Goal: Transaction & Acquisition: Purchase product/service

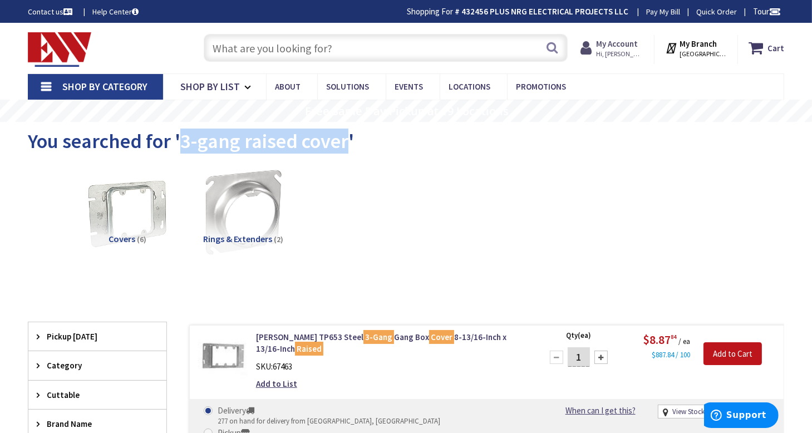
click at [632, 43] on strong "My Account" at bounding box center [617, 43] width 42 height 11
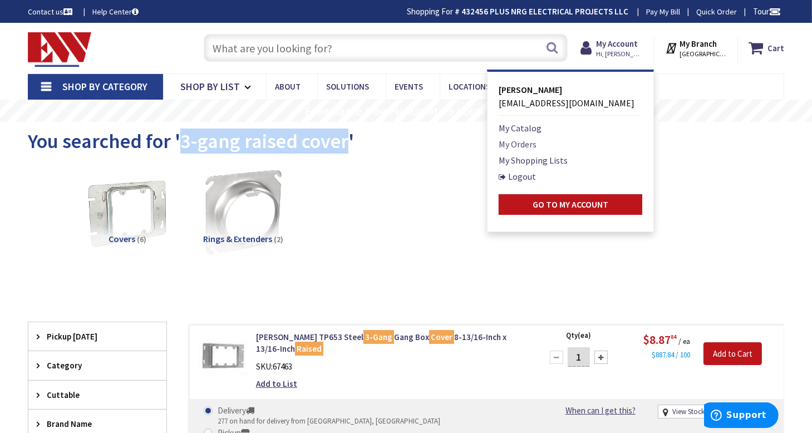
click at [533, 145] on link "My Orders" at bounding box center [517, 143] width 38 height 13
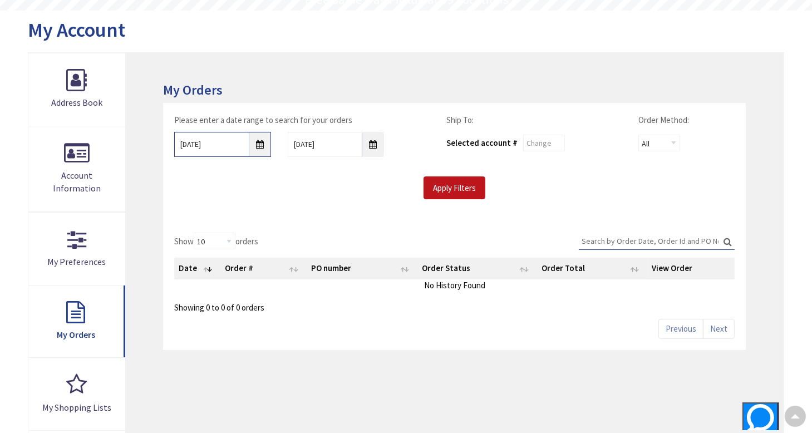
click at [258, 143] on input "8/26/2025" at bounding box center [222, 144] width 96 height 25
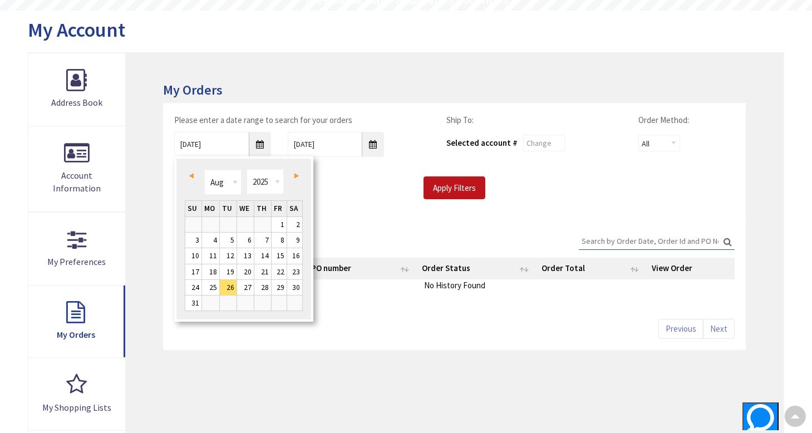
click at [192, 175] on span "Prev" at bounding box center [191, 176] width 4 height 6
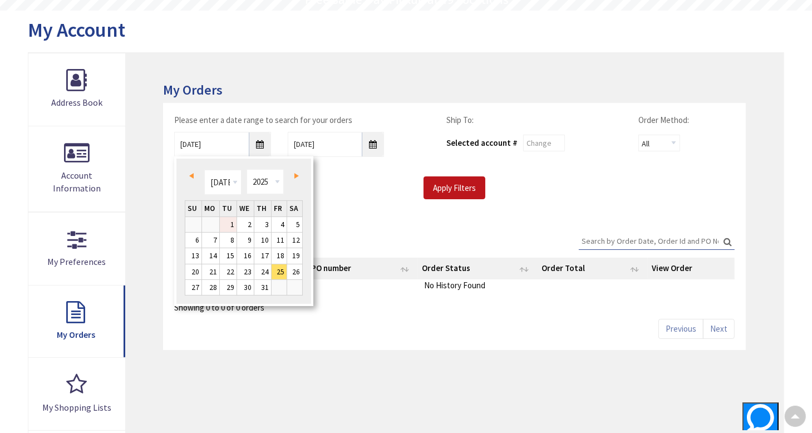
click at [230, 221] on link "1" at bounding box center [228, 224] width 17 height 15
type input "07/01/2025"
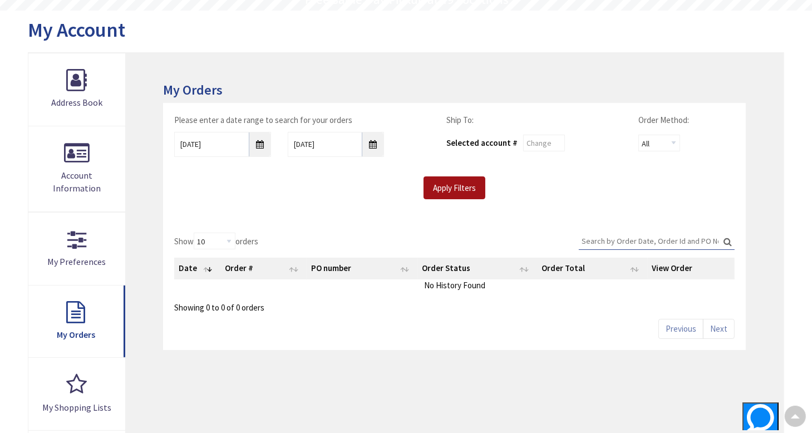
click at [474, 187] on input "Apply Filters" at bounding box center [454, 187] width 62 height 23
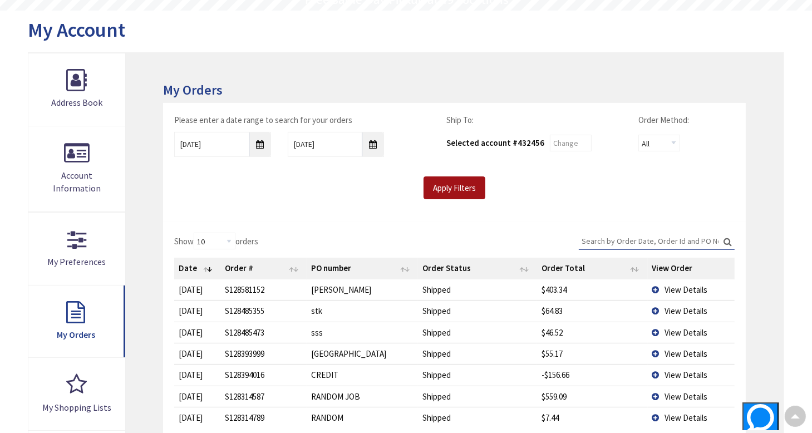
scroll to position [278, 0]
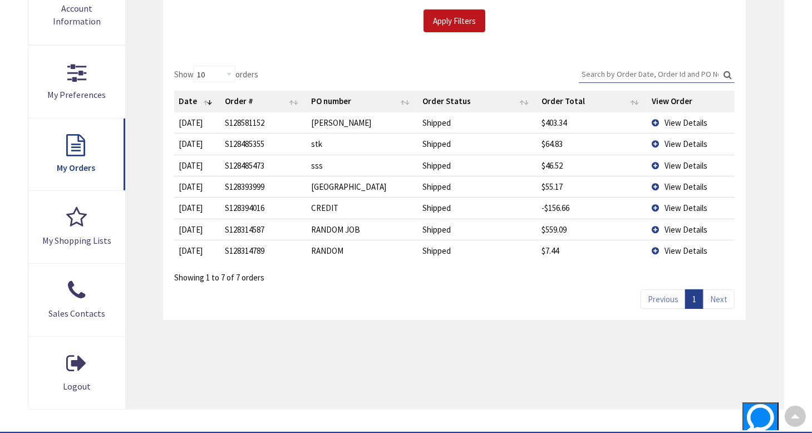
click at [656, 119] on td "View Details" at bounding box center [690, 122] width 87 height 21
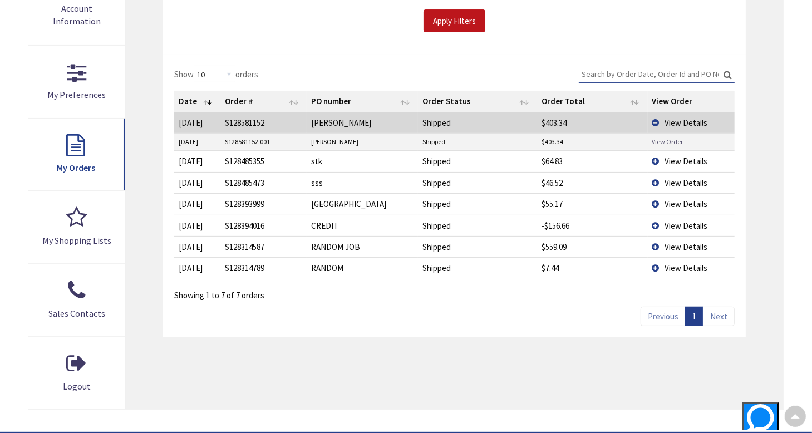
click at [671, 137] on link "View Order" at bounding box center [666, 141] width 31 height 9
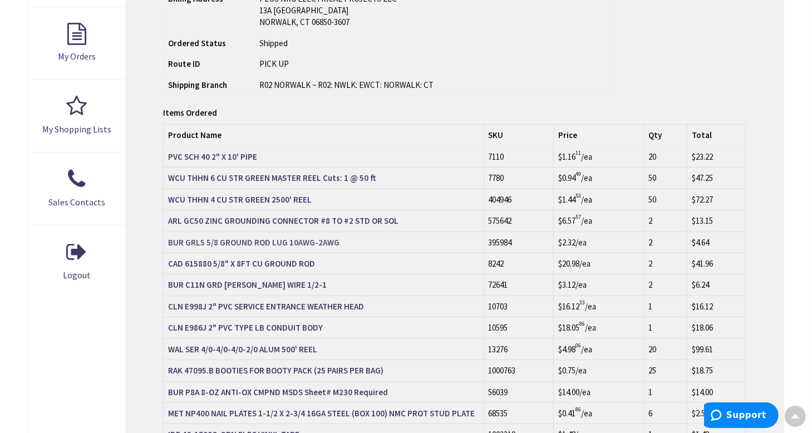
click at [276, 241] on strong "BUR GRL5 5/8 GROUND ROD LUG 10AWG-2AWG" at bounding box center [253, 242] width 171 height 11
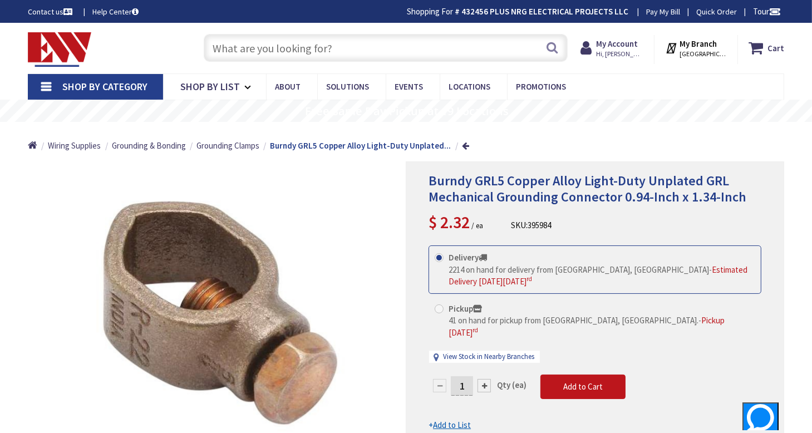
click at [481, 379] on div at bounding box center [483, 385] width 13 height 13
type input "2"
click at [578, 381] on span "Add to Cart" at bounding box center [582, 386] width 39 height 11
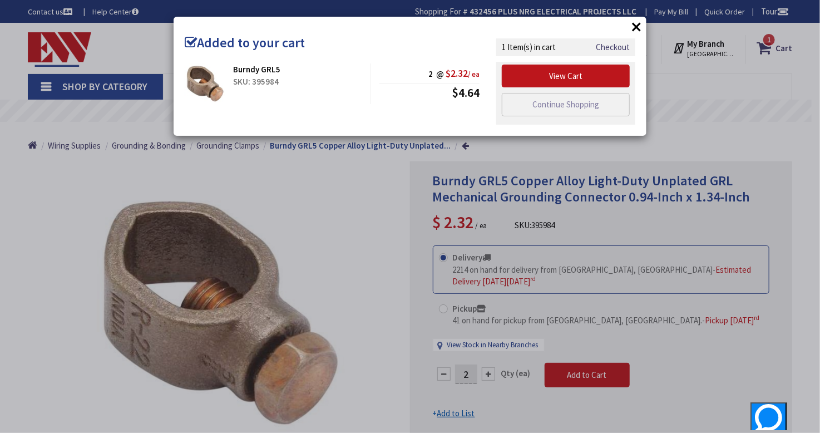
click at [636, 27] on button "×" at bounding box center [636, 26] width 17 height 17
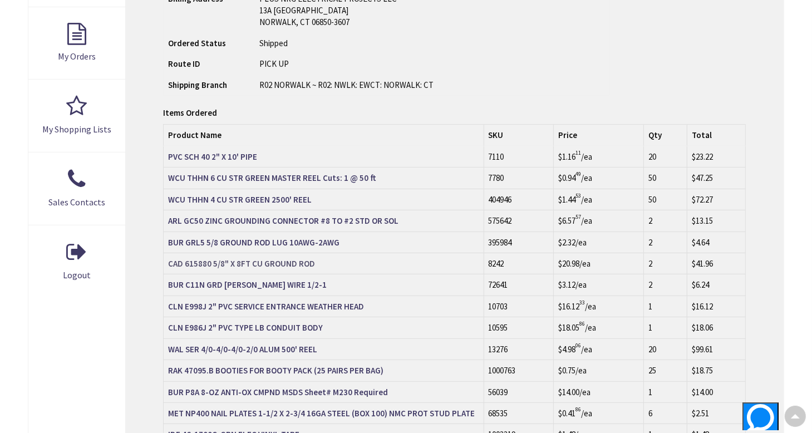
click at [294, 261] on strong "CAD 615880 5/8" X 8FT CU GROUND ROD" at bounding box center [241, 263] width 147 height 11
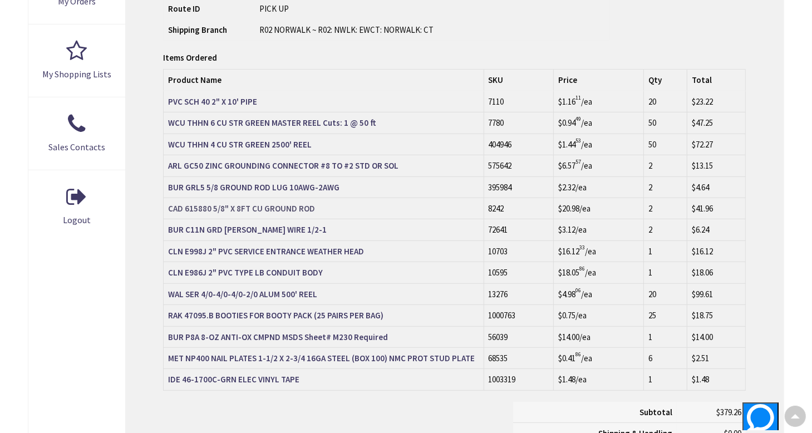
scroll to position [445, 0]
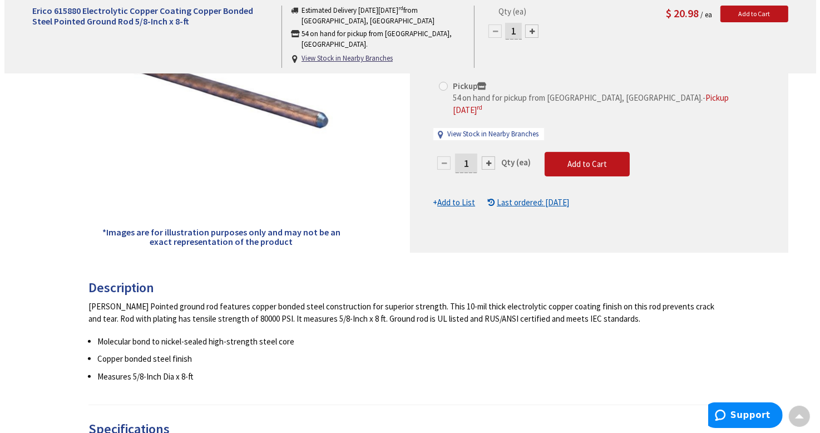
scroll to position [111, 0]
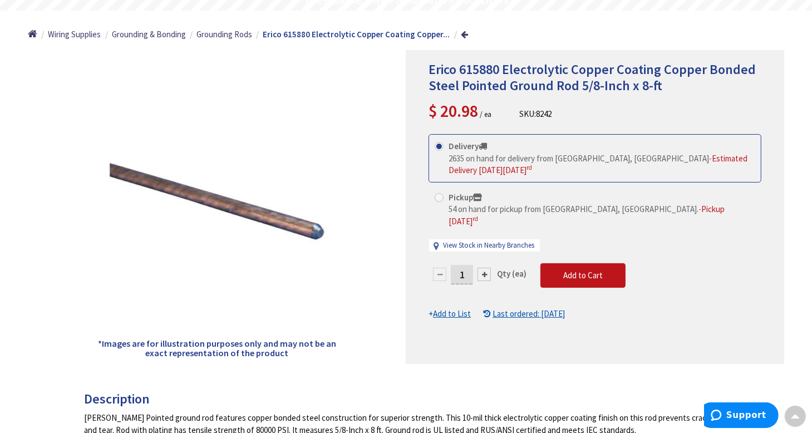
click at [484, 268] on div at bounding box center [483, 274] width 13 height 13
type input "2"
click at [586, 270] on span "Add to Cart" at bounding box center [582, 275] width 39 height 11
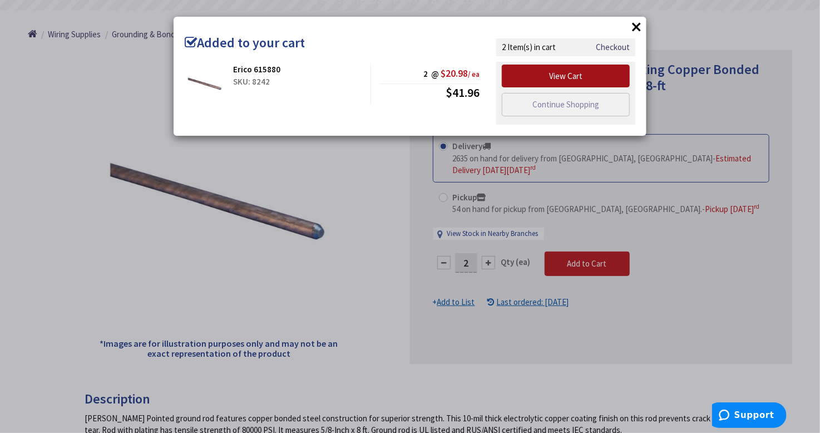
click at [592, 77] on link "View Cart" at bounding box center [566, 76] width 128 height 23
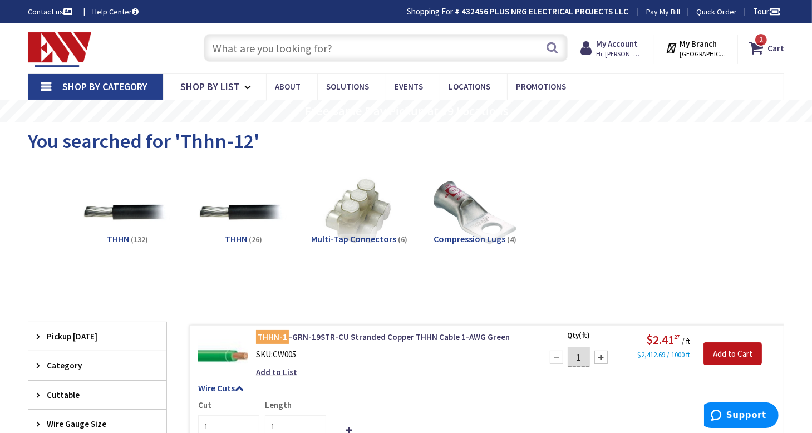
click at [317, 47] on input "text" at bounding box center [386, 48] width 364 height 28
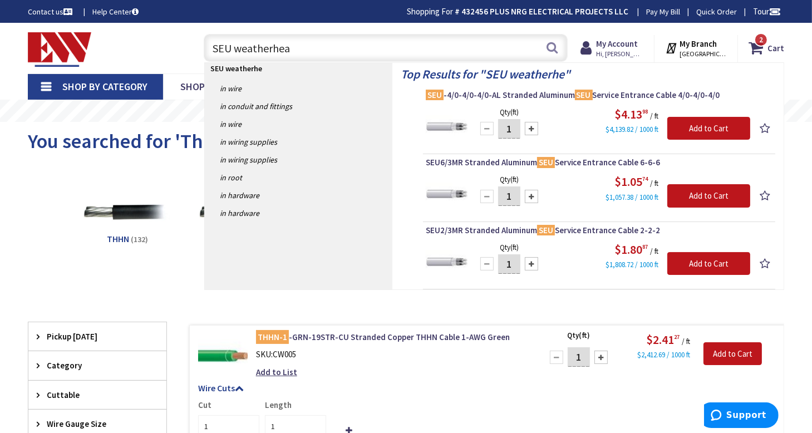
type input "SEU weatherhead"
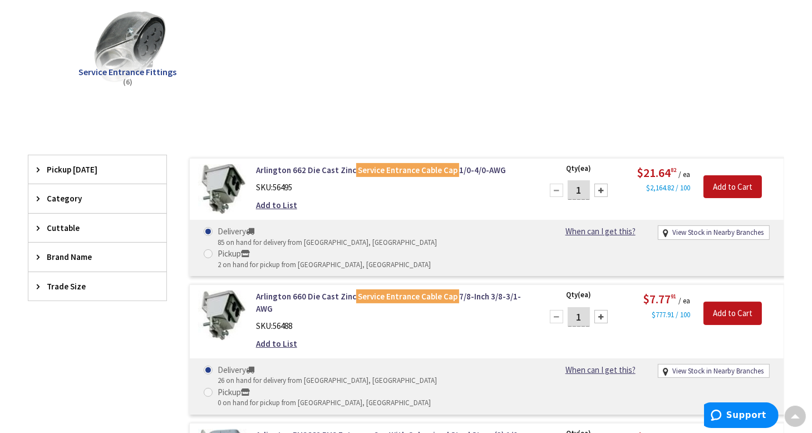
scroll to position [222, 0]
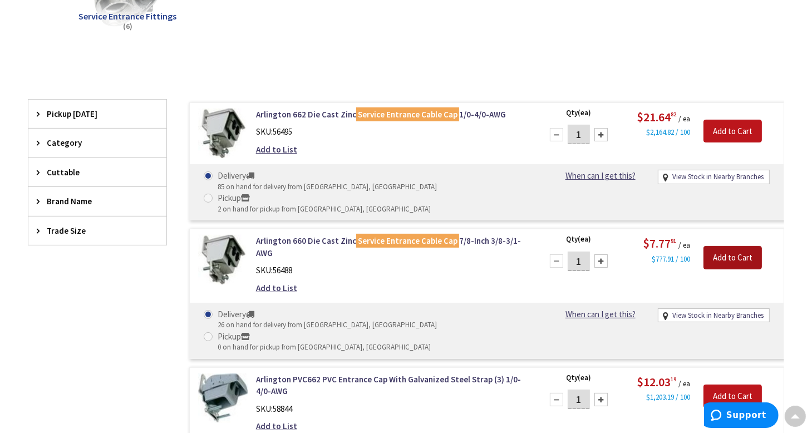
click at [734, 246] on input "Add to Cart" at bounding box center [732, 257] width 58 height 23
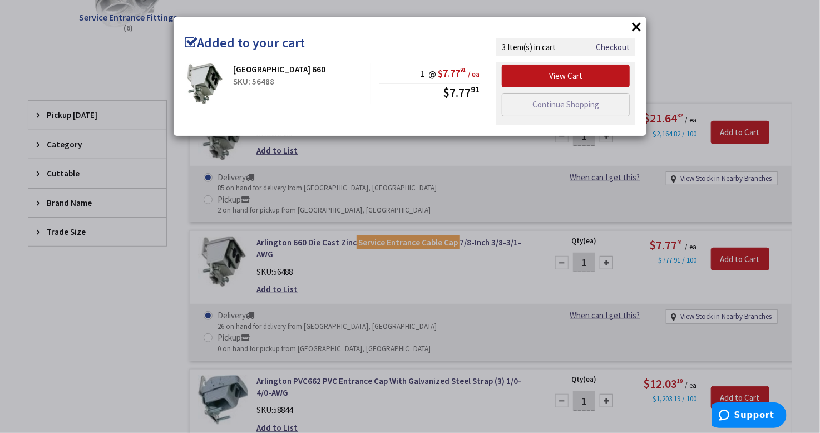
click at [637, 26] on button "×" at bounding box center [636, 26] width 17 height 17
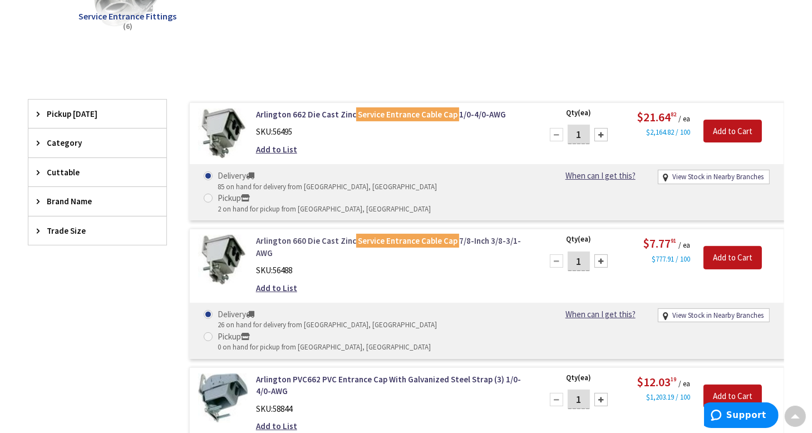
click at [332, 235] on link "Arlington 660 Die Cast Zinc Service Entrance Cable Cap 7/8-Inch 3/8-3/1-AWG" at bounding box center [392, 247] width 272 height 24
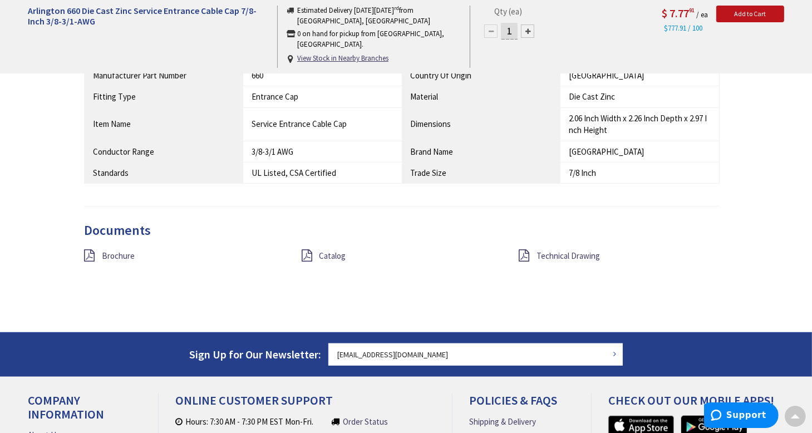
scroll to position [779, 0]
